Goal: Transaction & Acquisition: Purchase product/service

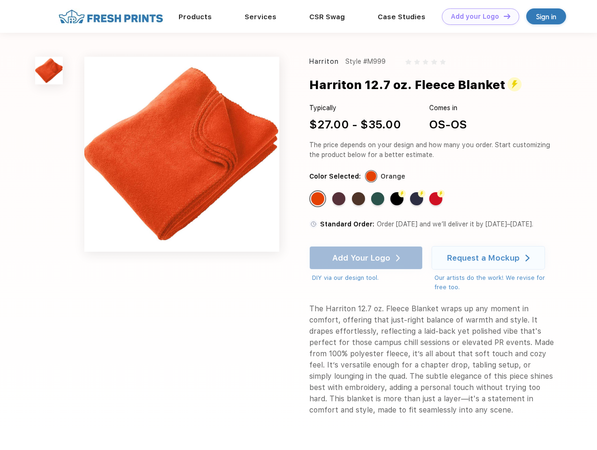
click at [477, 16] on link "Add your Logo Design Tool" at bounding box center [480, 16] width 77 height 16
click at [0, 0] on div "Design Tool" at bounding box center [0, 0] width 0 height 0
click at [503, 16] on link "Add your Logo Design Tool" at bounding box center [480, 16] width 77 height 16
click at [49, 70] on img at bounding box center [49, 71] width 28 height 28
click at [319, 199] on div "Standard Color" at bounding box center [317, 198] width 13 height 13
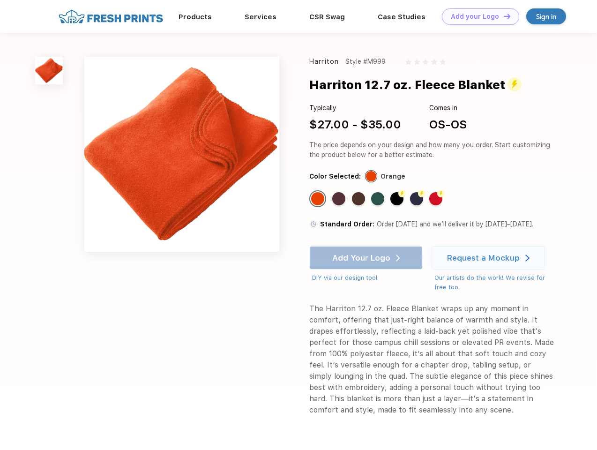
click at [340, 199] on div "Standard Color" at bounding box center [338, 198] width 13 height 13
click at [360, 199] on div "Standard Color" at bounding box center [358, 198] width 13 height 13
click at [379, 199] on div "Standard Color" at bounding box center [377, 198] width 13 height 13
click at [398, 199] on div "Flash Color" at bounding box center [397, 198] width 13 height 13
click at [418, 199] on div "Flash Color" at bounding box center [416, 198] width 13 height 13
